Goal: Task Accomplishment & Management: Complete application form

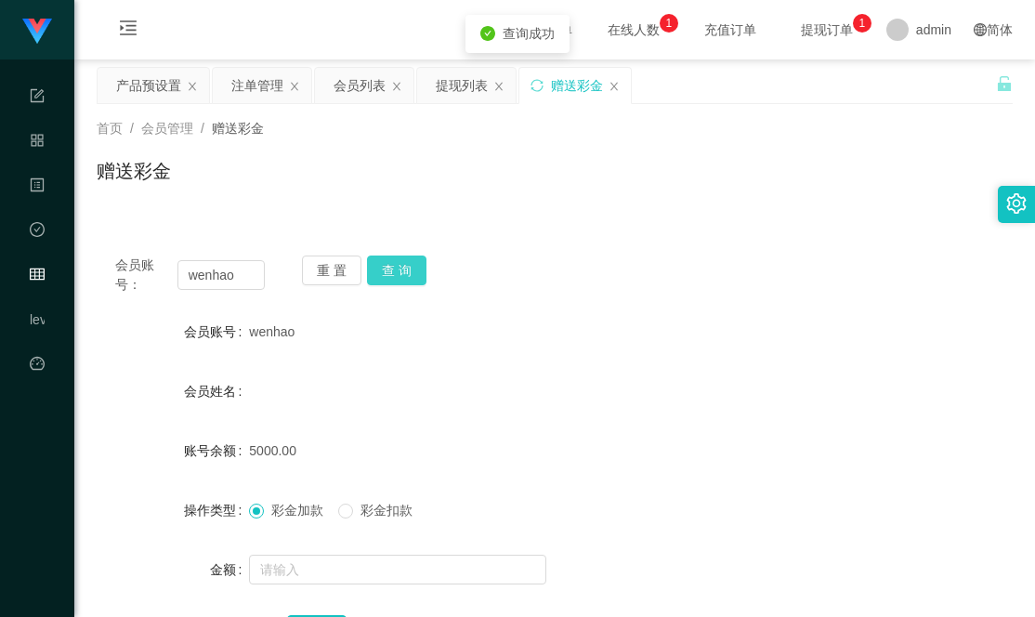
click at [395, 267] on button "查 询" at bounding box center [396, 270] width 59 height 30
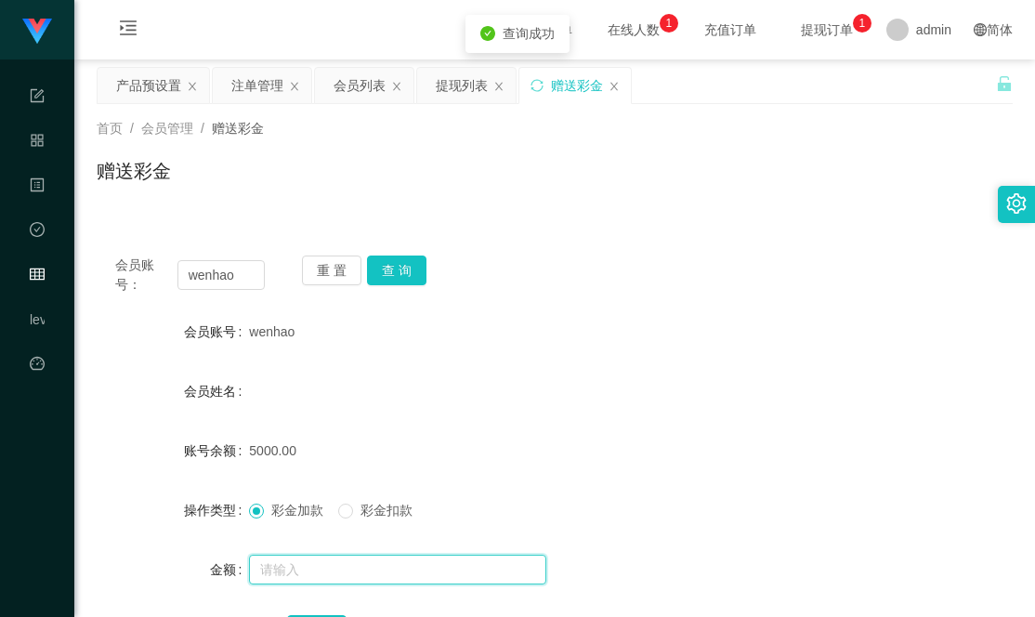
click at [298, 566] on input "text" at bounding box center [397, 570] width 297 height 30
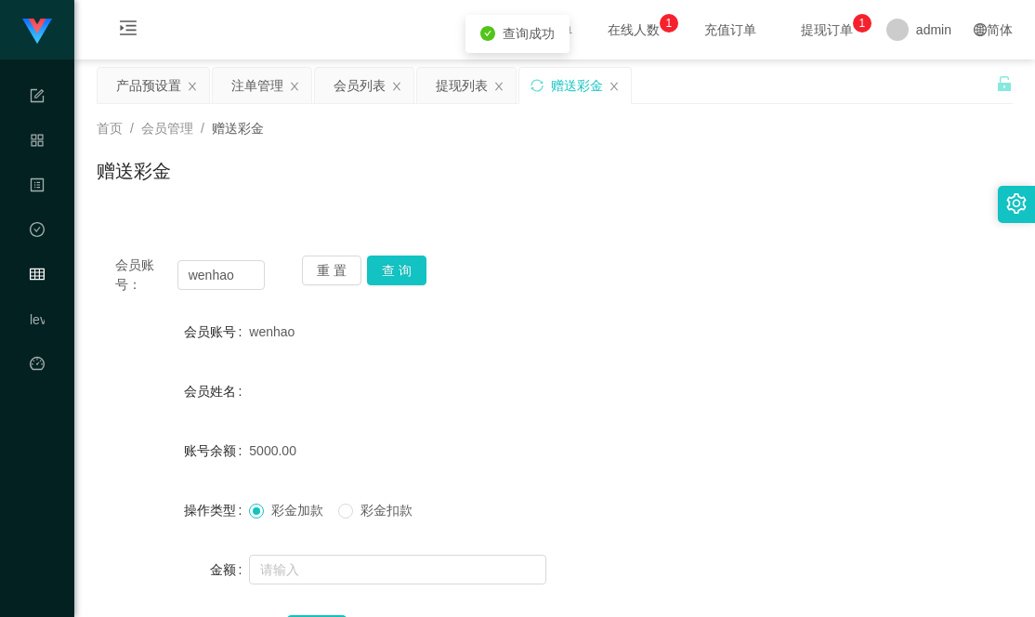
click at [410, 503] on span "彩金扣款" at bounding box center [386, 510] width 67 height 15
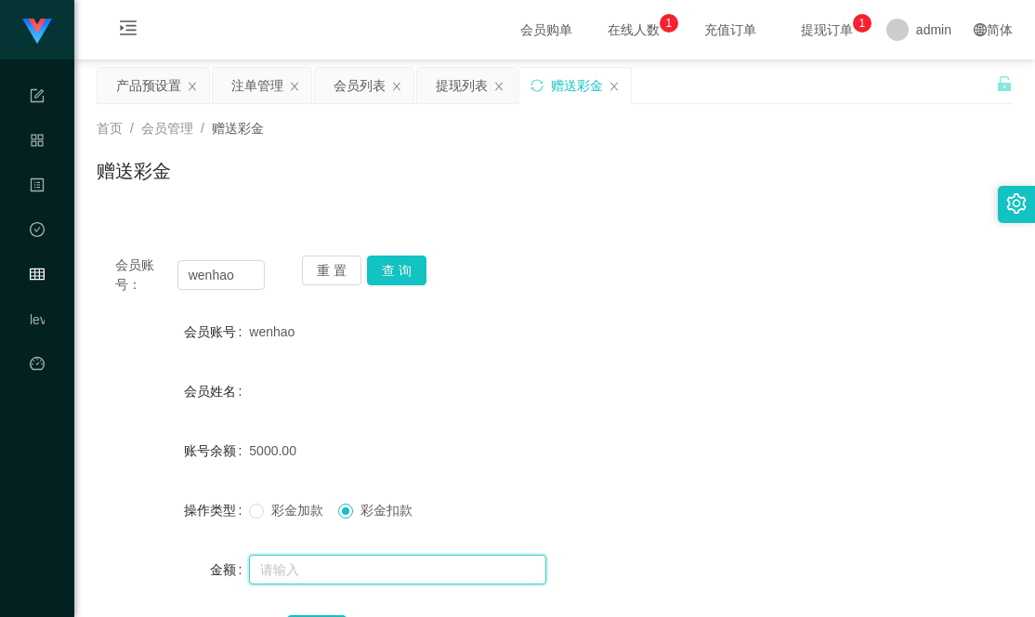
click at [291, 573] on input "text" at bounding box center [397, 570] width 297 height 30
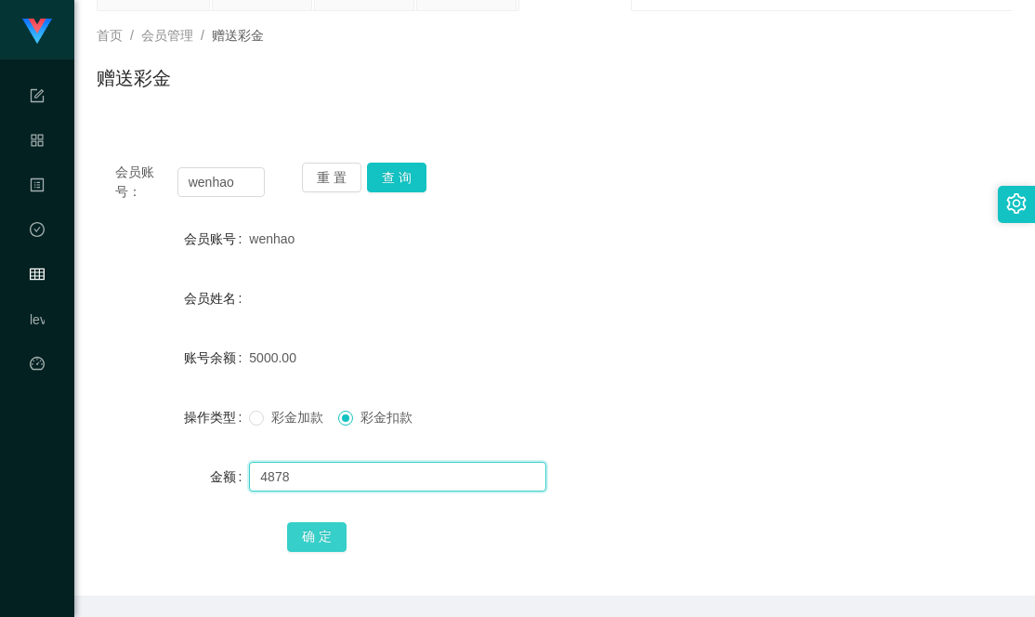
type input "4878"
drag, startPoint x: 305, startPoint y: 532, endPoint x: 350, endPoint y: 531, distance: 45.5
click at [305, 532] on button "确 定" at bounding box center [316, 537] width 59 height 30
click at [282, 471] on input "text" at bounding box center [397, 477] width 297 height 30
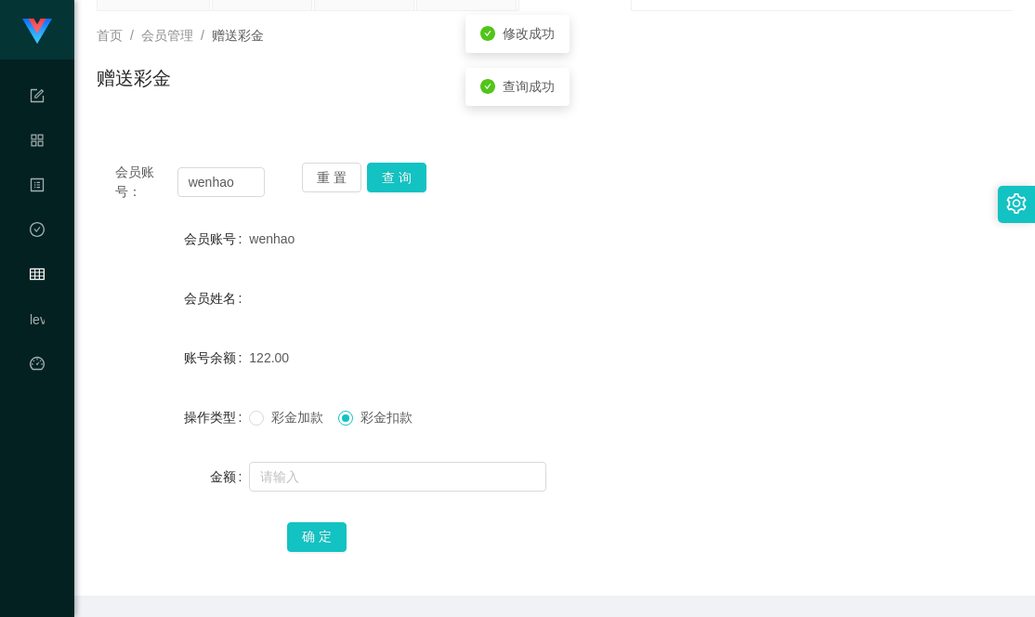
drag, startPoint x: 287, startPoint y: 417, endPoint x: 285, endPoint y: 436, distance: 18.7
click at [287, 417] on span "彩金加款" at bounding box center [297, 417] width 67 height 15
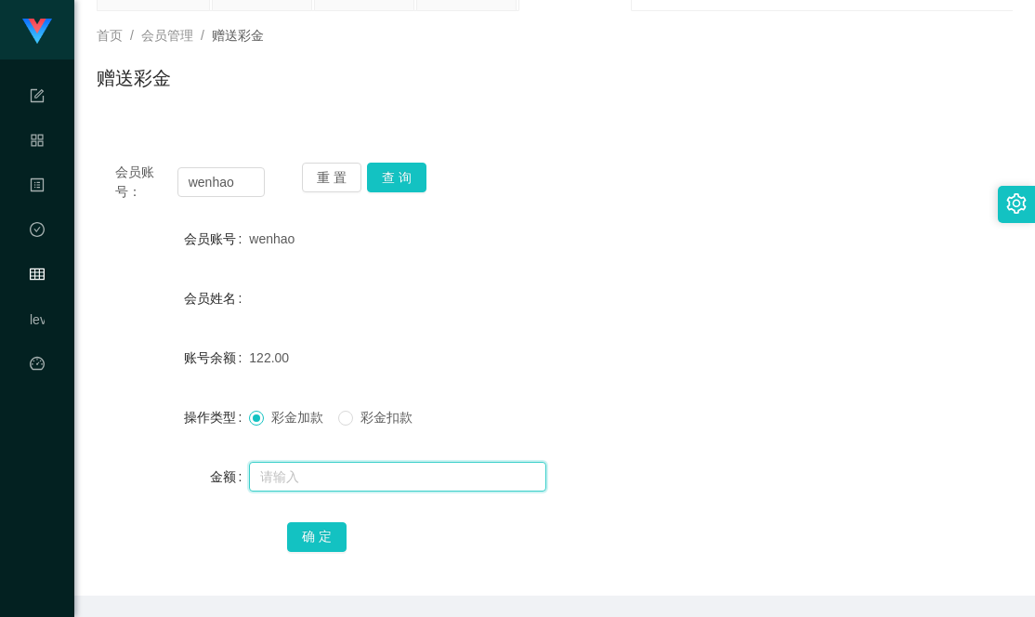
click at [281, 477] on input "text" at bounding box center [397, 477] width 297 height 30
type input "6"
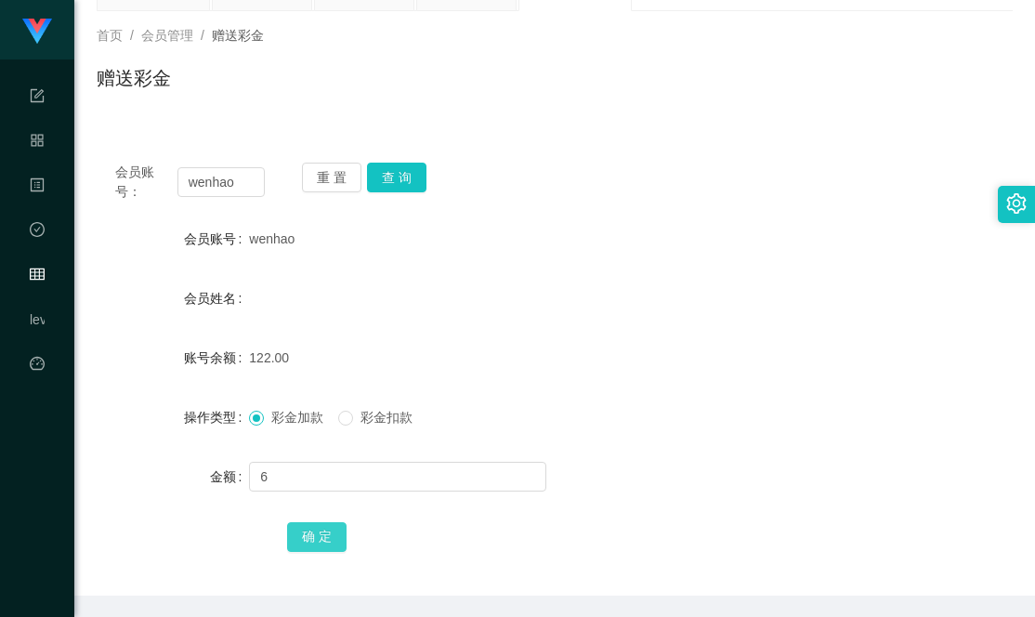
click at [330, 537] on button "确 定" at bounding box center [316, 537] width 59 height 30
click at [623, 413] on div "彩金加款 彩金扣款" at bounding box center [516, 417] width 534 height 37
